Goal: Find specific page/section: Find specific page/section

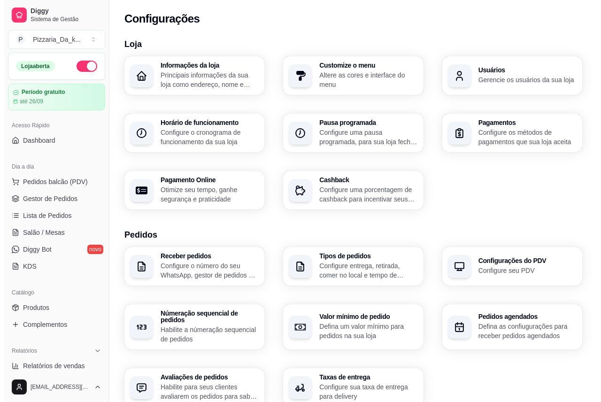
scroll to position [233, 0]
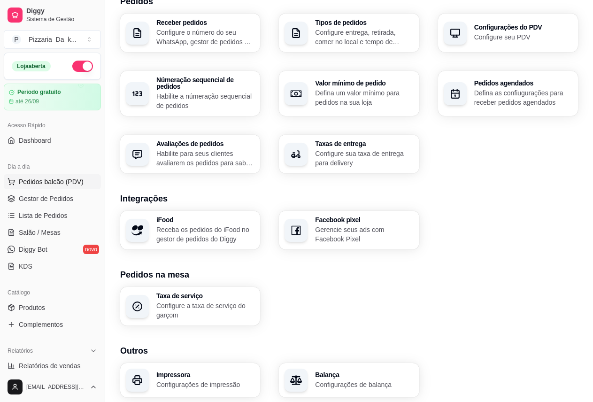
click at [34, 182] on span "Pedidos balcão (PDV)" at bounding box center [51, 181] width 65 height 9
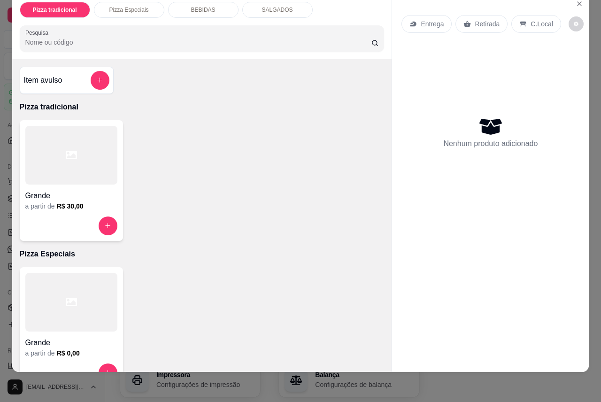
click at [51, 169] on div at bounding box center [71, 155] width 92 height 59
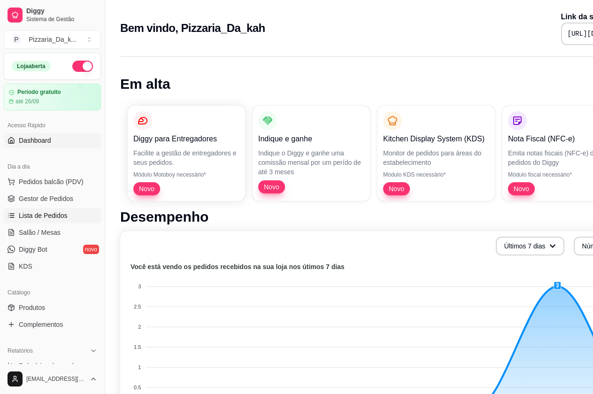
click at [53, 214] on span "Lista de Pedidos" at bounding box center [43, 215] width 49 height 9
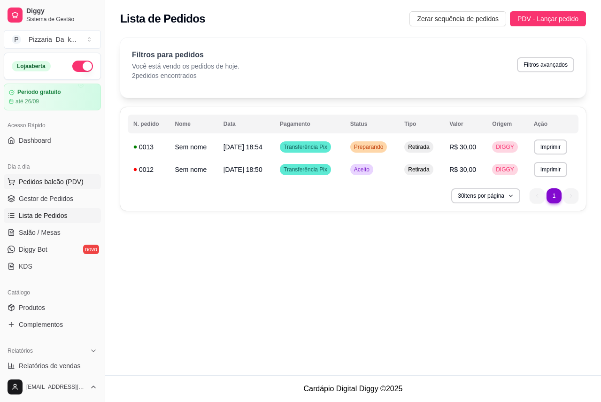
drag, startPoint x: 48, startPoint y: 184, endPoint x: 41, endPoint y: 176, distance: 10.3
click at [43, 178] on span "Pedidos balcão (PDV)" at bounding box center [51, 181] width 65 height 9
